Goal: Find specific page/section: Find specific page/section

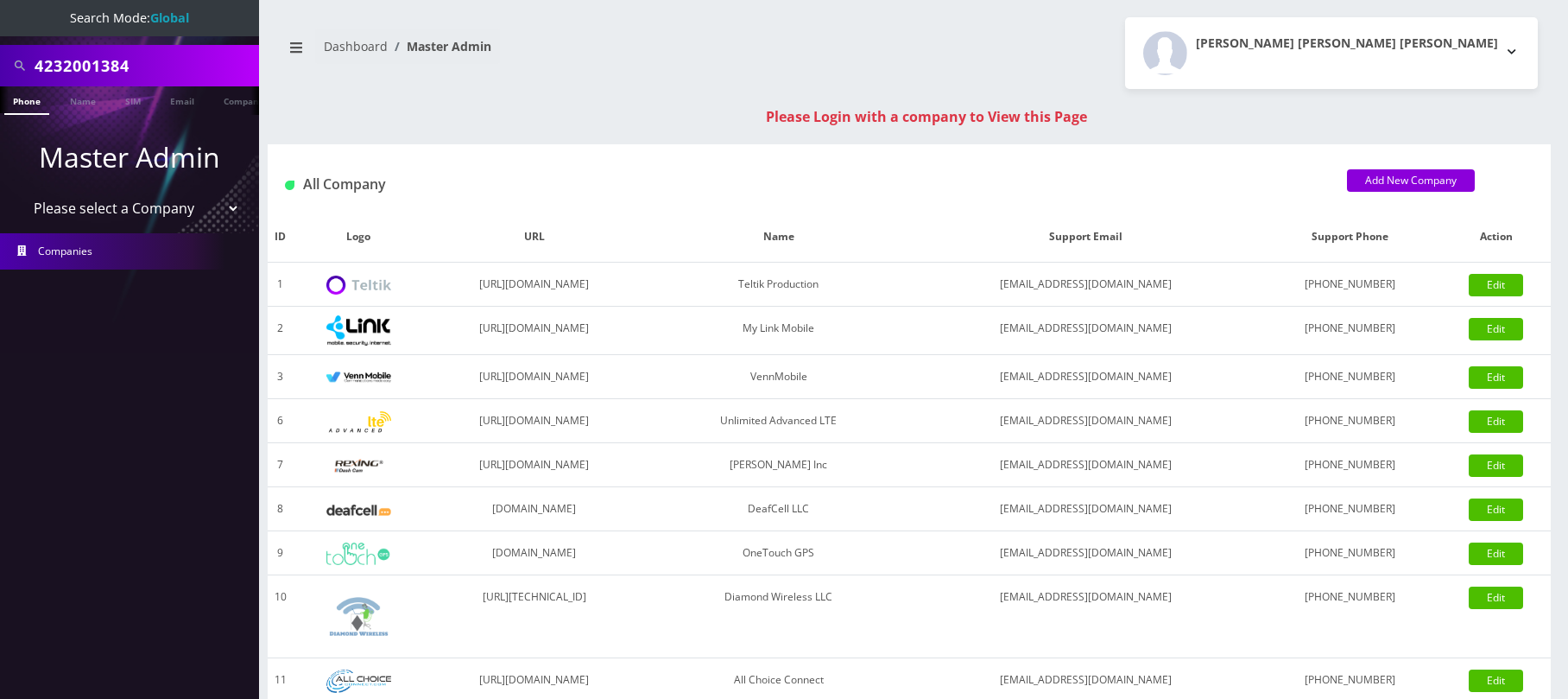
drag, startPoint x: 150, startPoint y: 64, endPoint x: -20, endPoint y: 70, distance: 170.1
click at [0, 70] on html "Search Mode: Global 4232001384 Phone Name SIM Email Company Customer Master Adm…" at bounding box center [784, 614] width 1568 height 1228
click at [187, 209] on select "Please select a Company Teltik Production My Link Mobile VennMobile Unlimited A…" at bounding box center [129, 209] width 220 height 33
select select "1"
click at [19, 192] on select "Please select a Company Teltik Production My Link Mobile VennMobile Unlimited A…" at bounding box center [129, 209] width 220 height 33
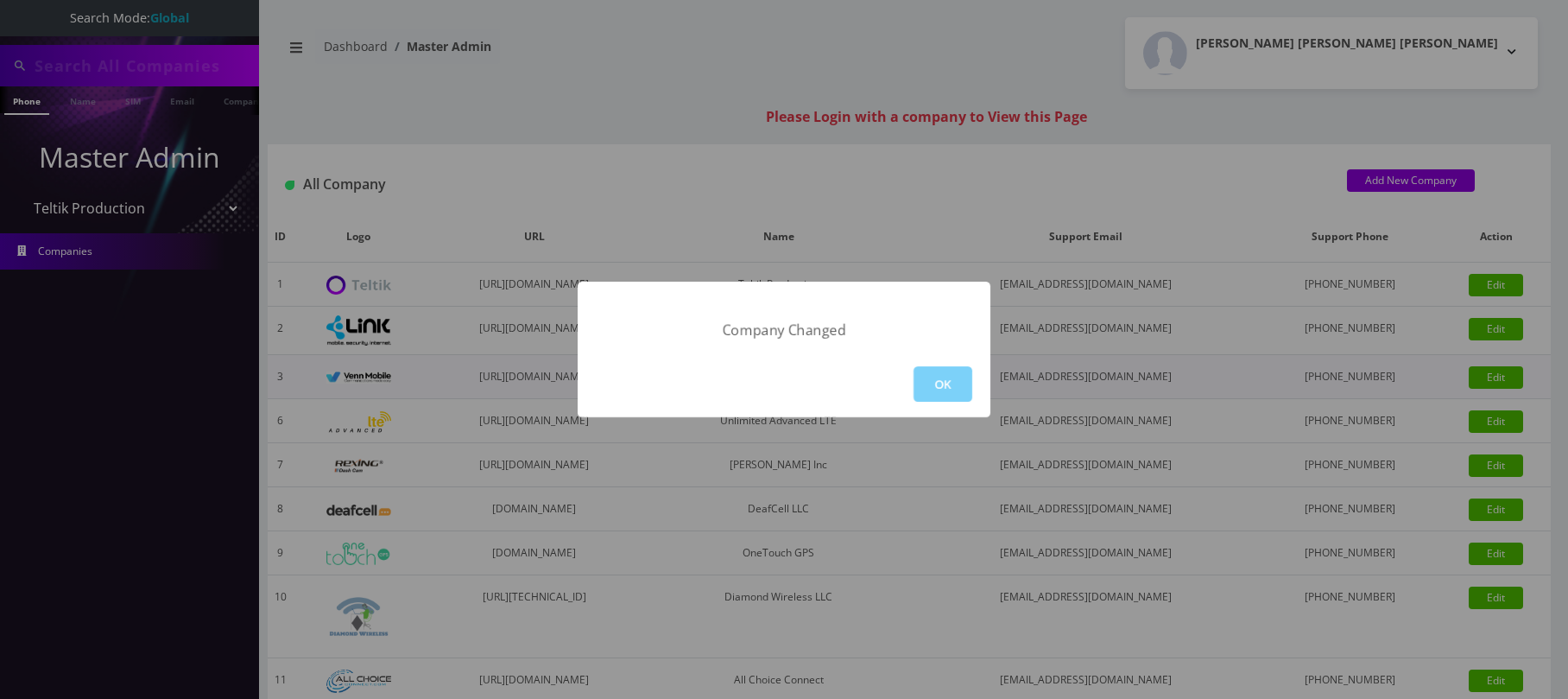
drag, startPoint x: 917, startPoint y: 383, endPoint x: 755, endPoint y: 371, distance: 162.4
click at [917, 384] on button "OK" at bounding box center [942, 383] width 58 height 35
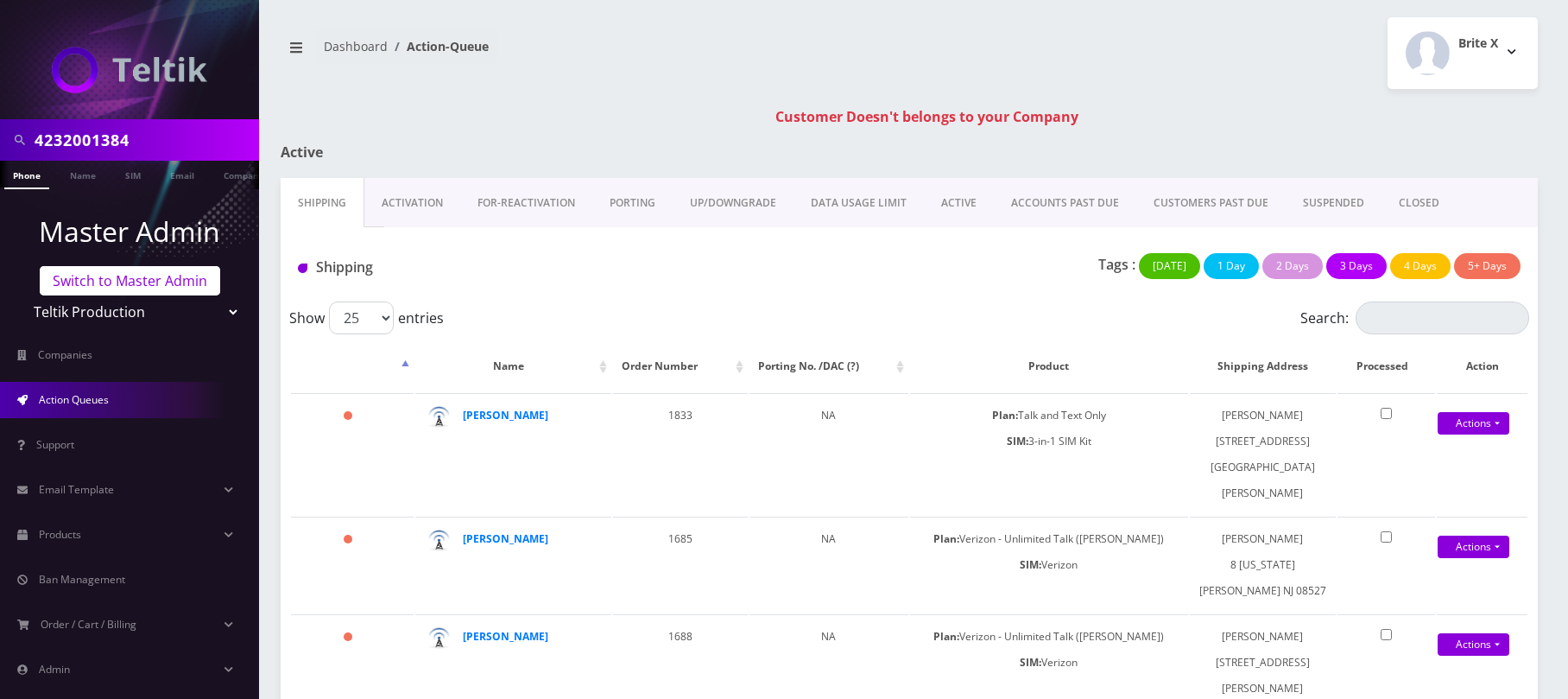
click at [156, 287] on link "Switch to Master Admin" at bounding box center [130, 281] width 180 height 29
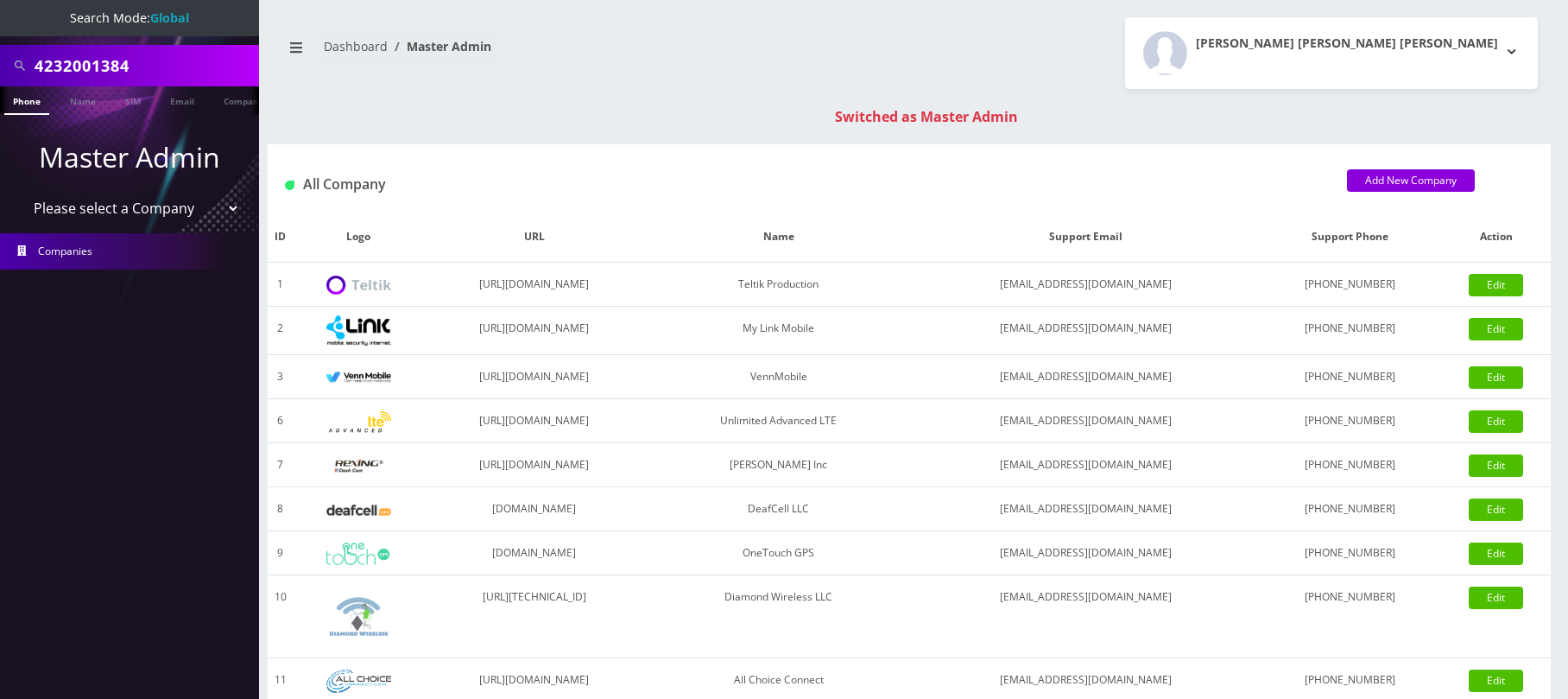
select select "13"
click at [19, 192] on select "Please select a Company Teltik Production My Link Mobile VennMobile Unlimited A…" at bounding box center [129, 209] width 220 height 33
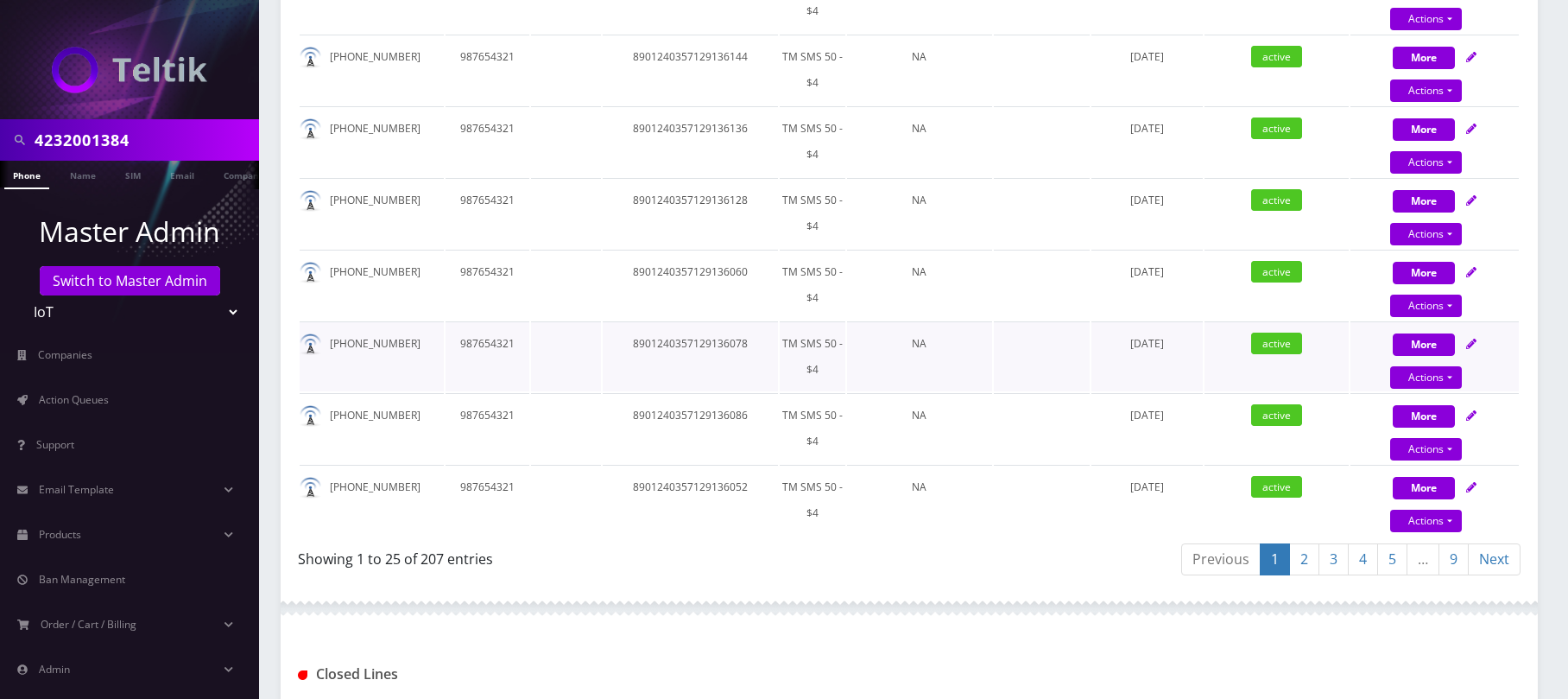
scroll to position [1957, 0]
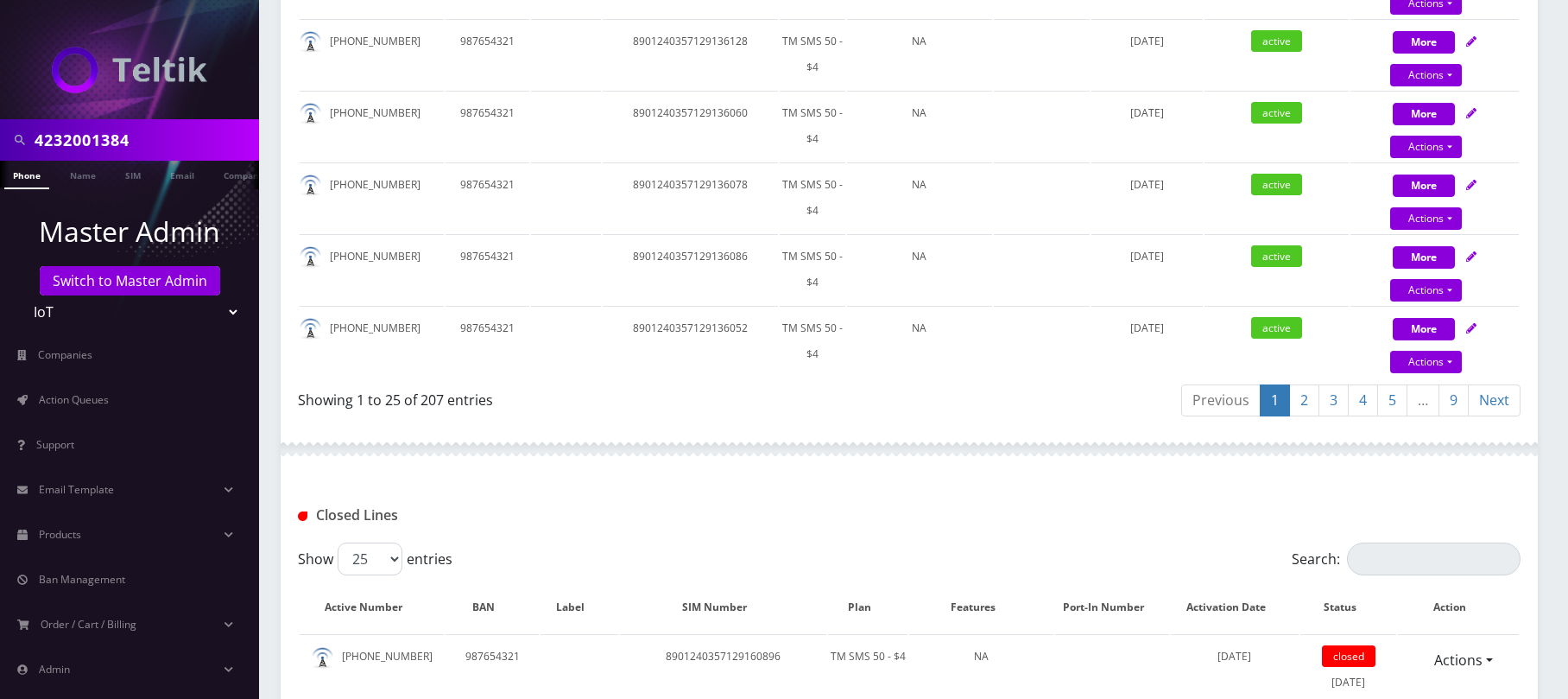
click at [1303, 387] on link "2" at bounding box center [1303, 400] width 30 height 32
click at [1326, 394] on link "3" at bounding box center [1333, 400] width 30 height 32
click at [1358, 394] on link "4" at bounding box center [1362, 400] width 30 height 32
click at [1395, 395] on link "5" at bounding box center [1391, 400] width 30 height 32
click at [1268, 402] on link "1" at bounding box center [1271, 400] width 30 height 32
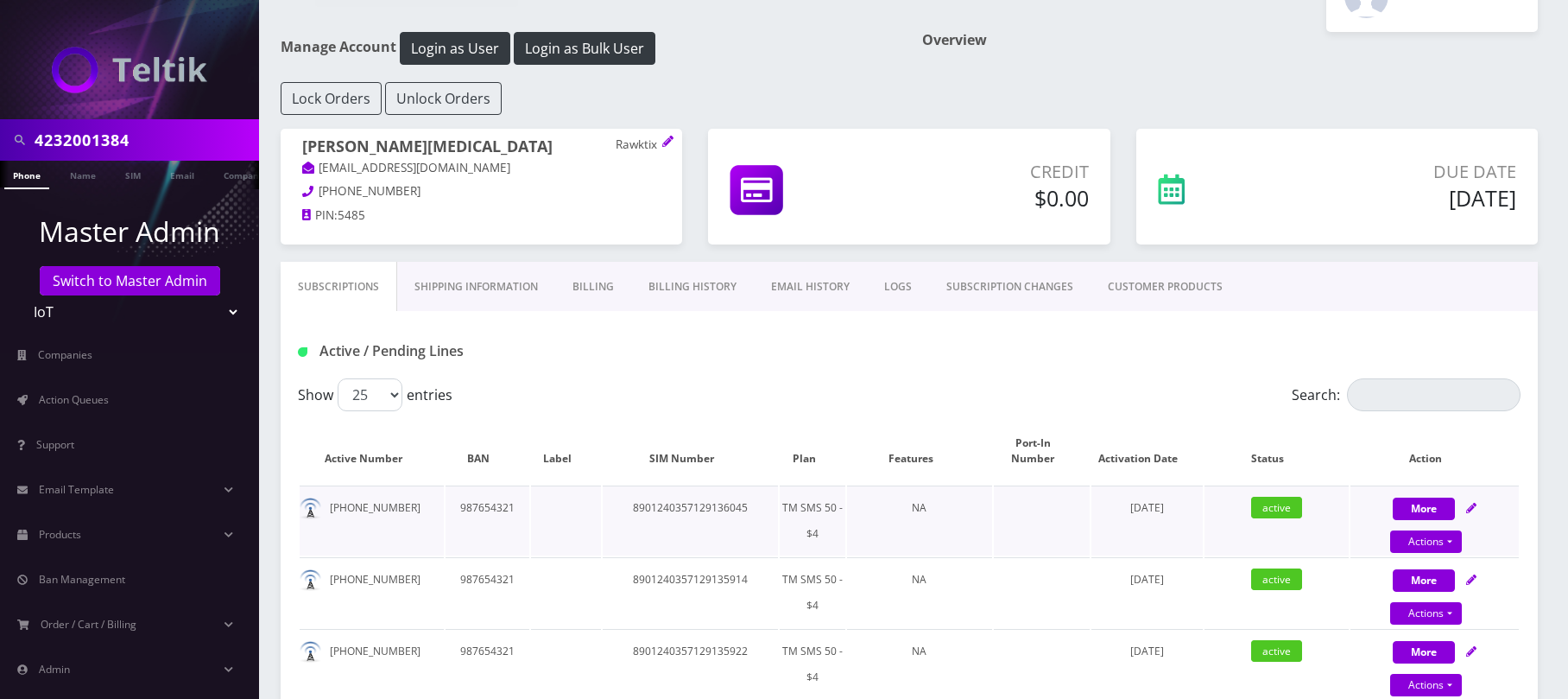
scroll to position [0, 0]
